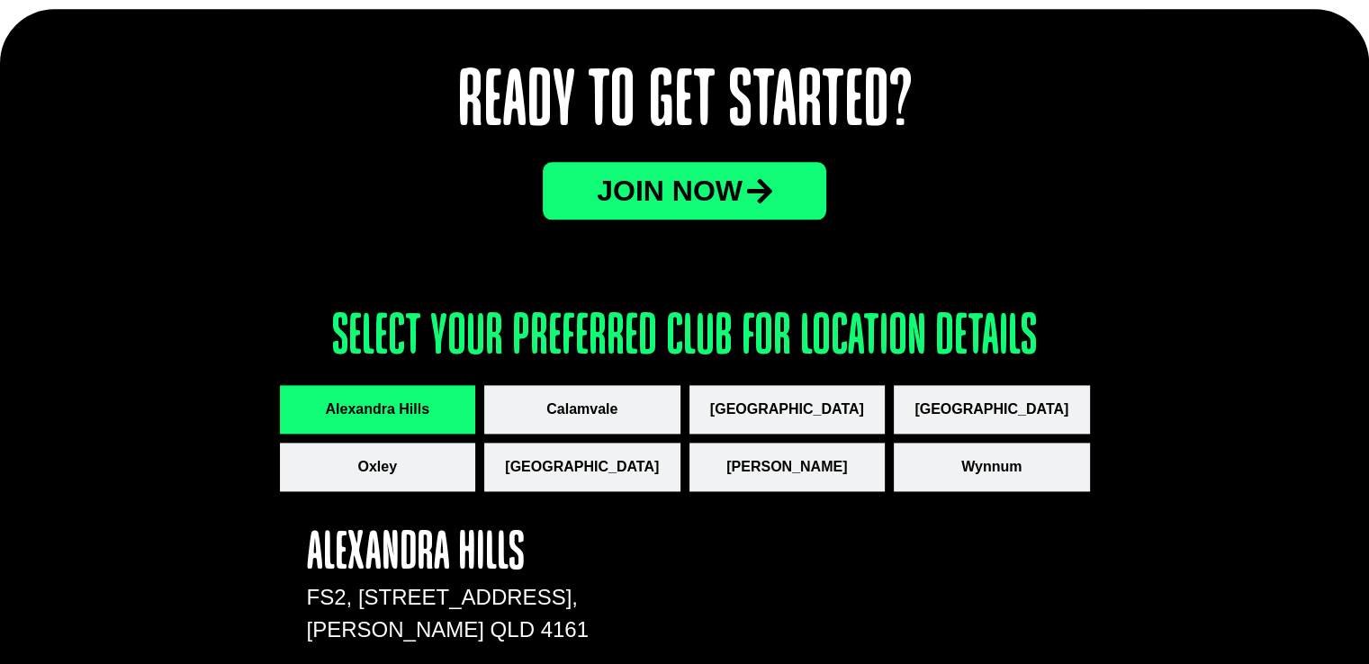
scroll to position [2340, 0]
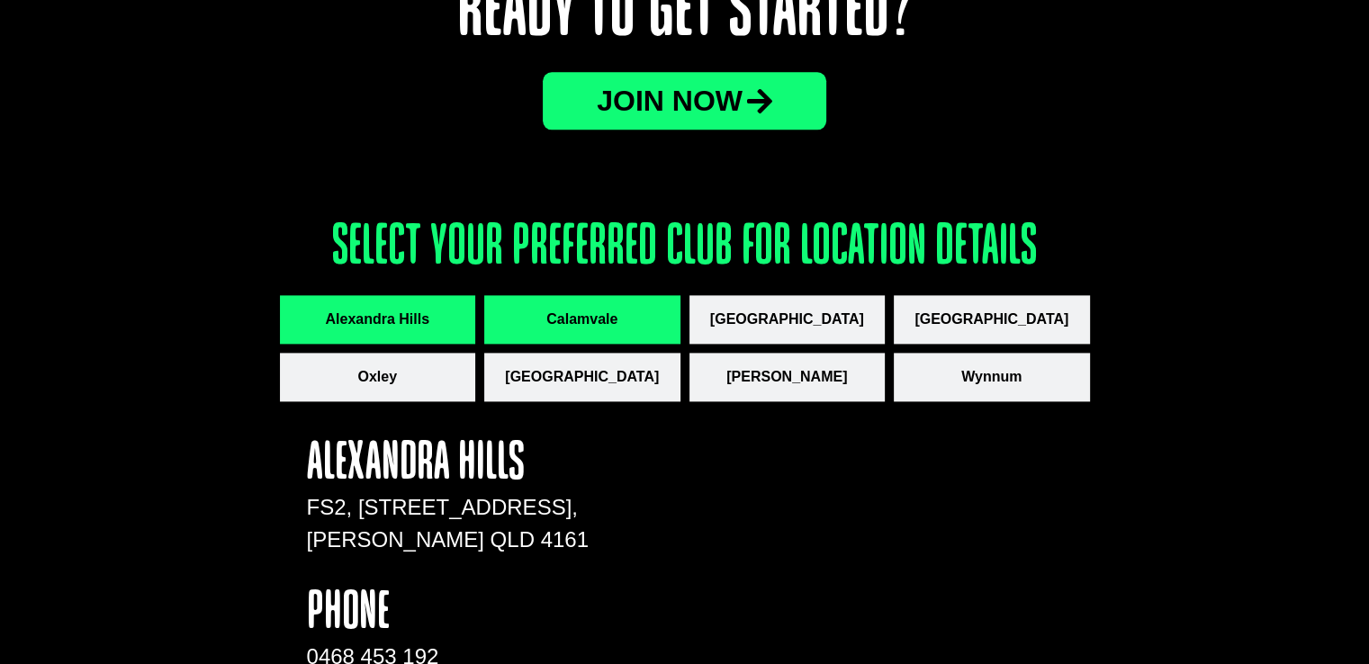
click at [598, 315] on span "Calamvale" at bounding box center [581, 320] width 71 height 22
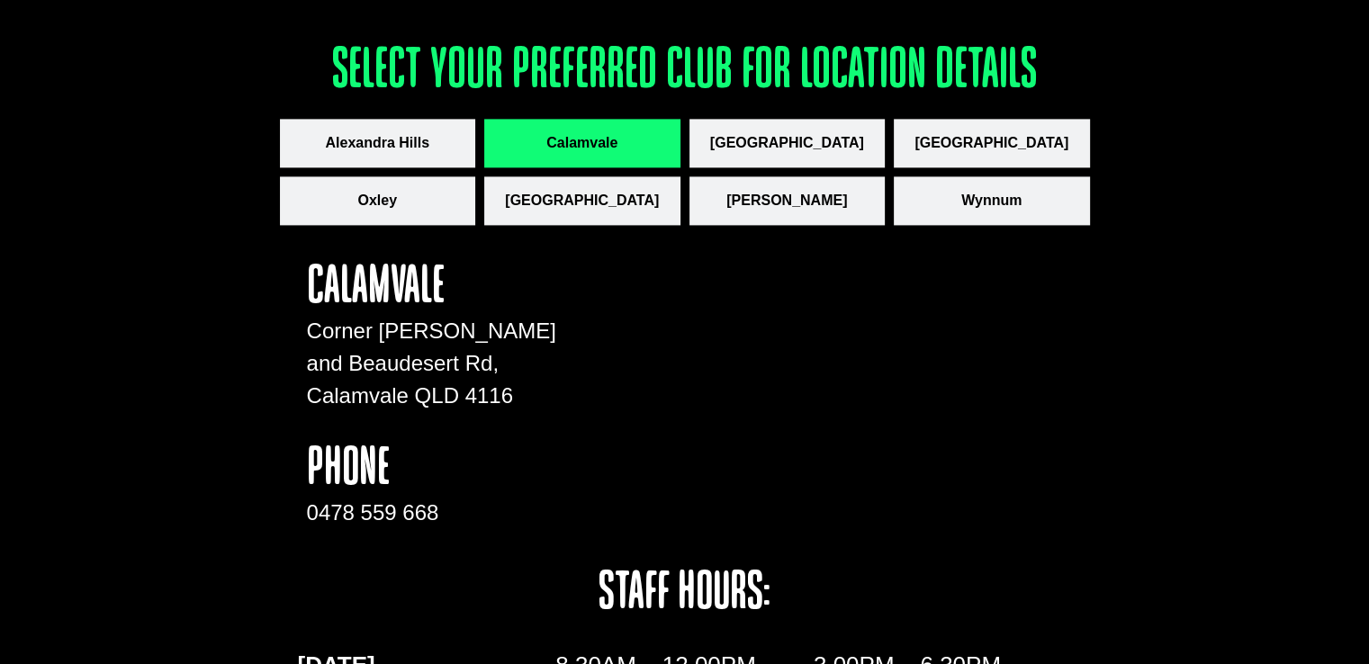
scroll to position [2520, 0]
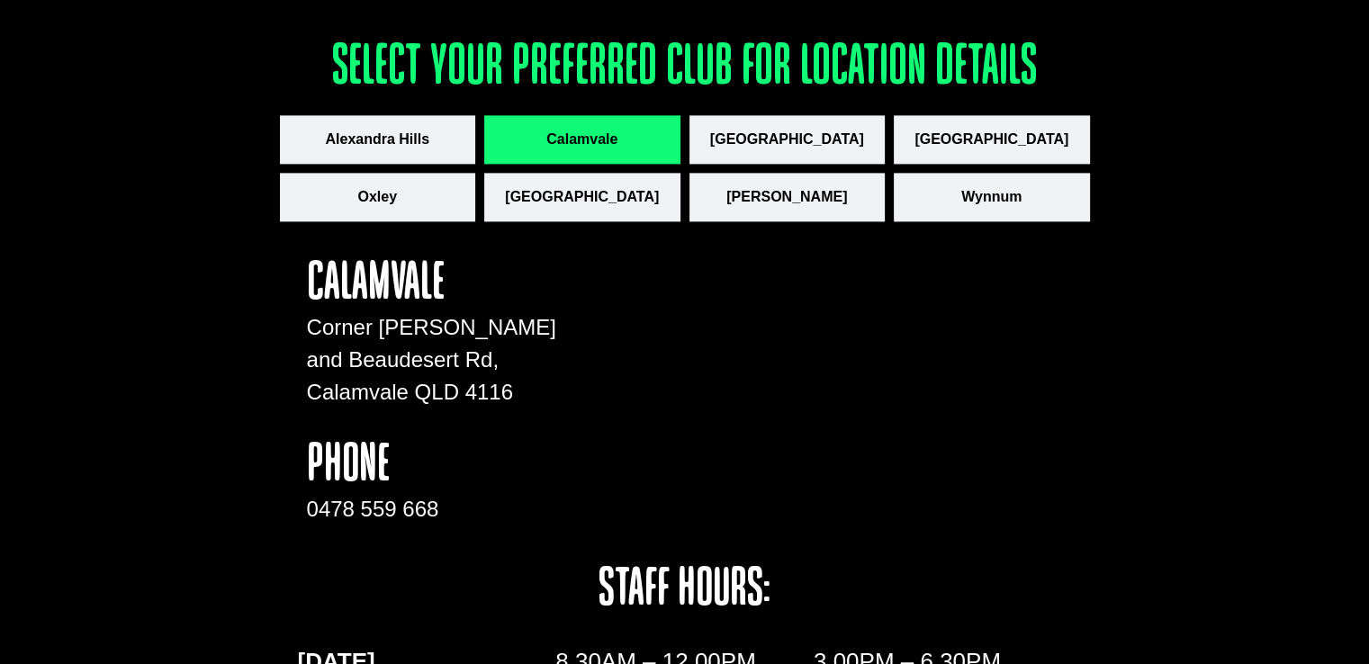
click at [1217, 390] on div "Ready to Get Started? JOin now Select your preferred club for location details …" at bounding box center [684, 551] width 1369 height 1624
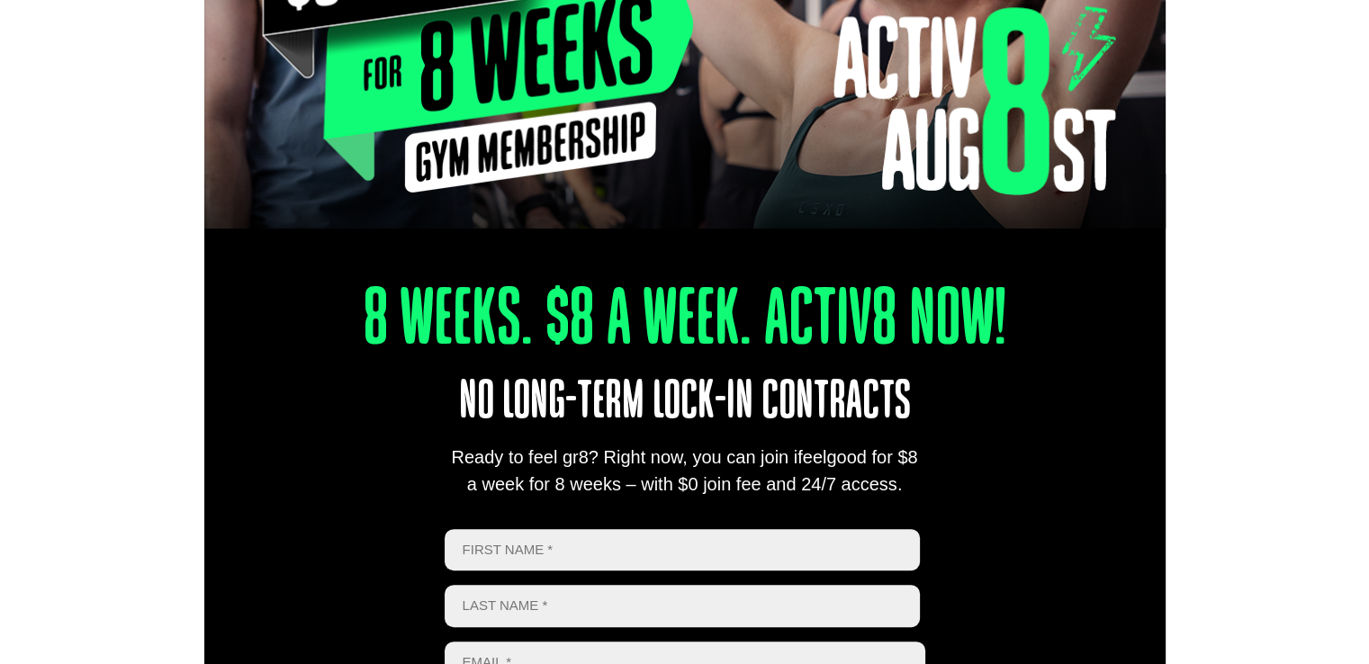
scroll to position [0, 0]
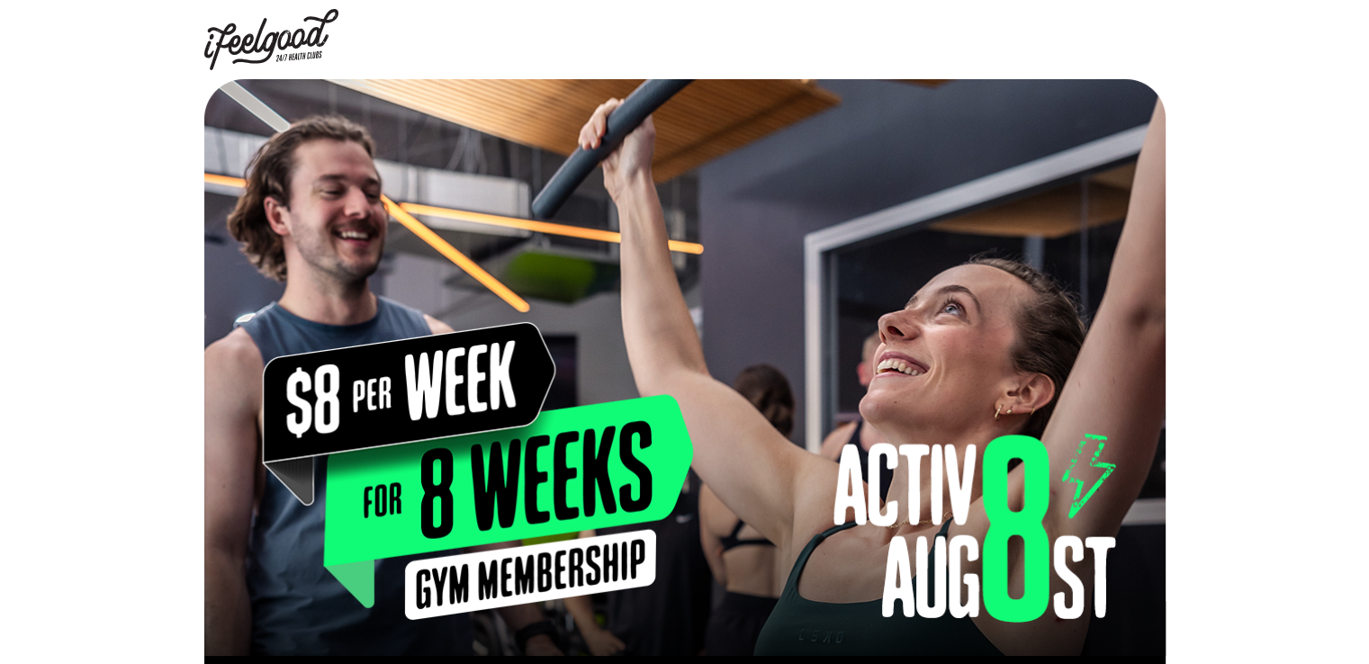
click at [259, 32] on img at bounding box center [271, 39] width 135 height 61
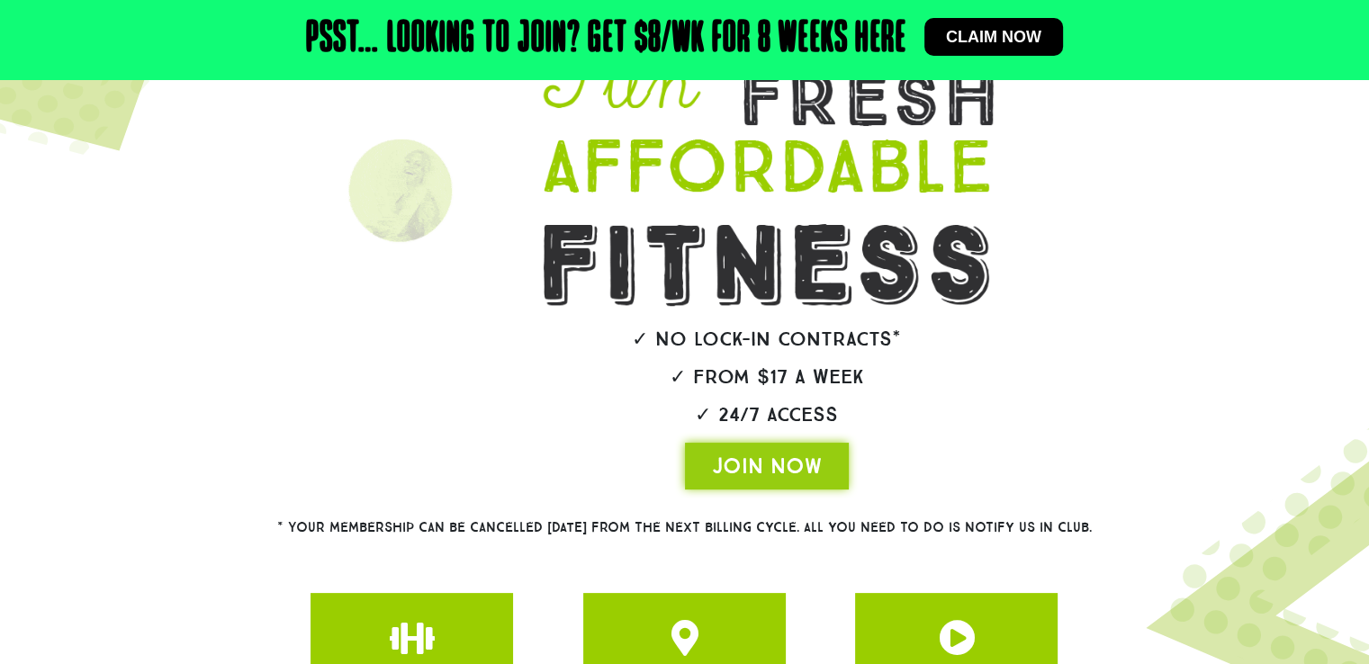
scroll to position [448, 0]
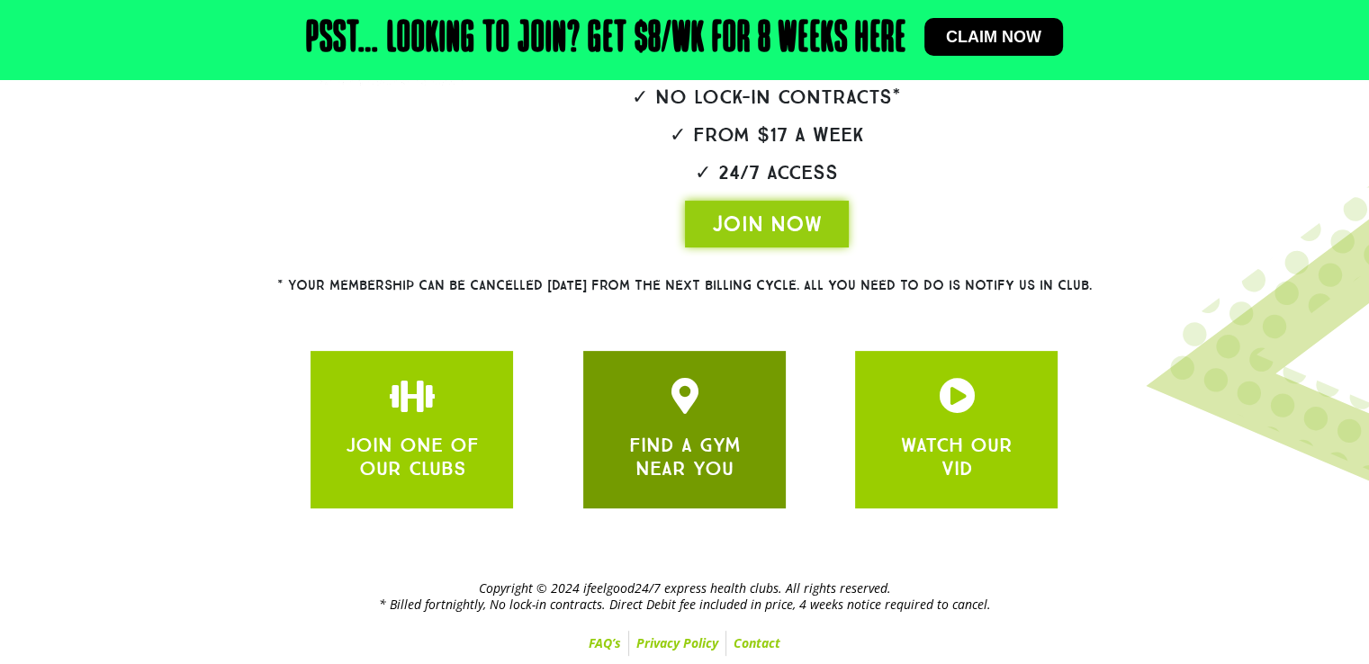
click at [619, 399] on div at bounding box center [684, 399] width 148 height 42
click at [694, 384] on icon "JOIN ONE OF OUR CLUBS" at bounding box center [684, 396] width 36 height 36
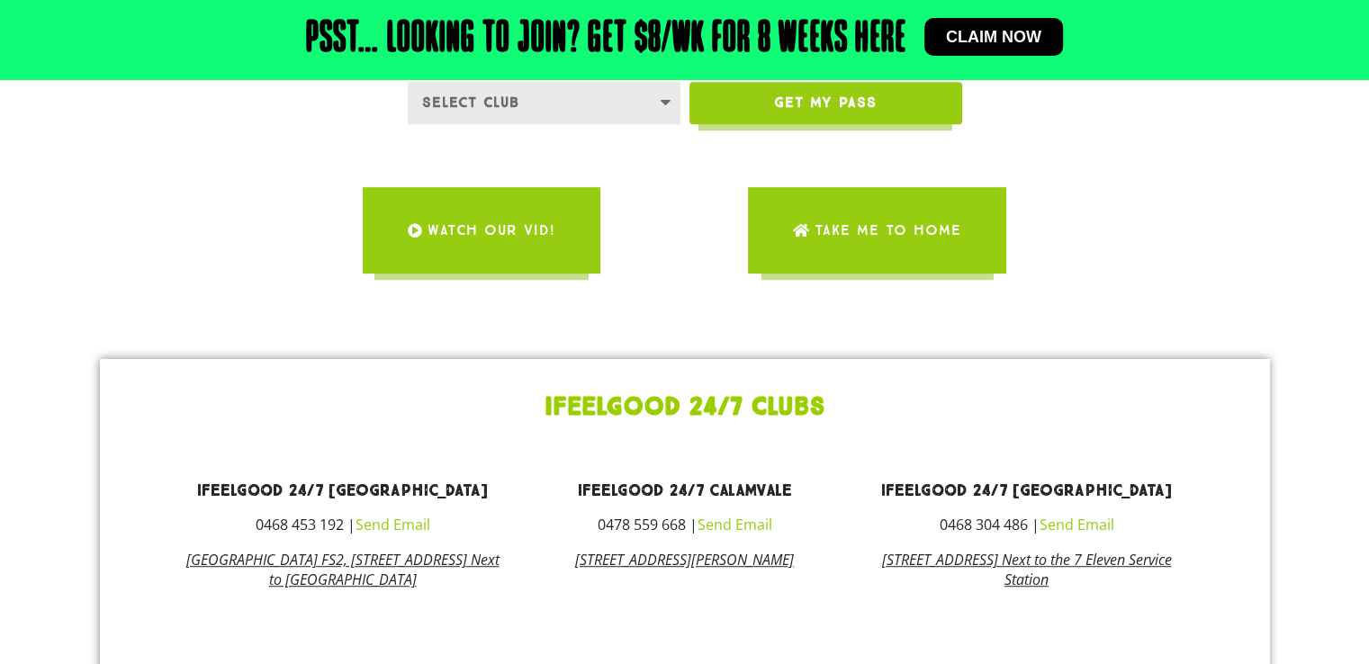
scroll to position [1260, 0]
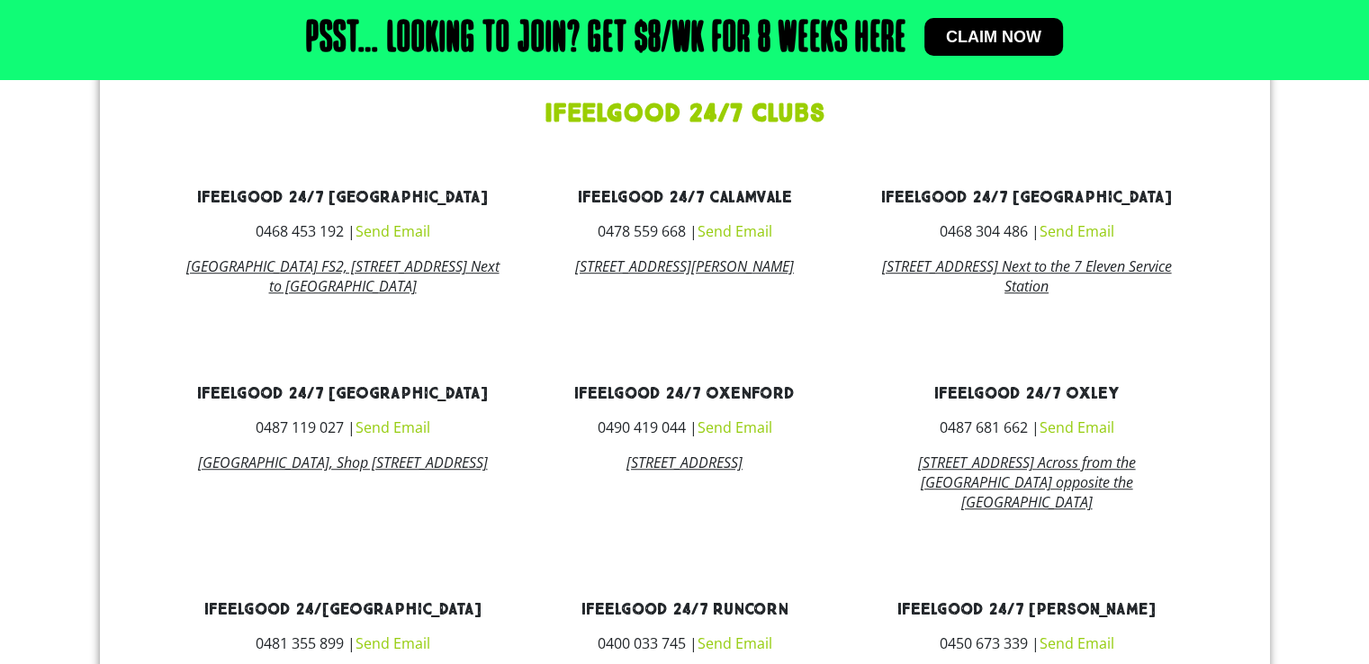
click at [659, 262] on link "[STREET_ADDRESS][PERSON_NAME]" at bounding box center [684, 266] width 219 height 20
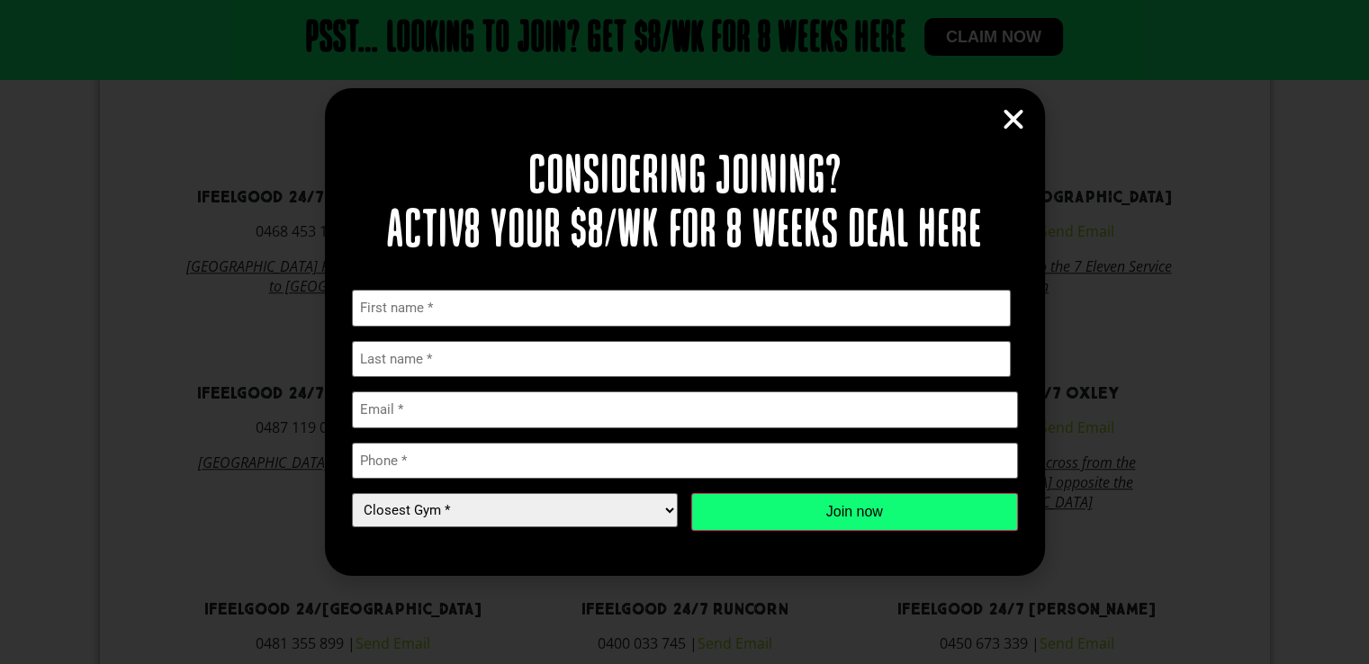
click at [1016, 113] on icon "Close" at bounding box center [1013, 119] width 27 height 27
